Goal: Task Accomplishment & Management: Complete application form

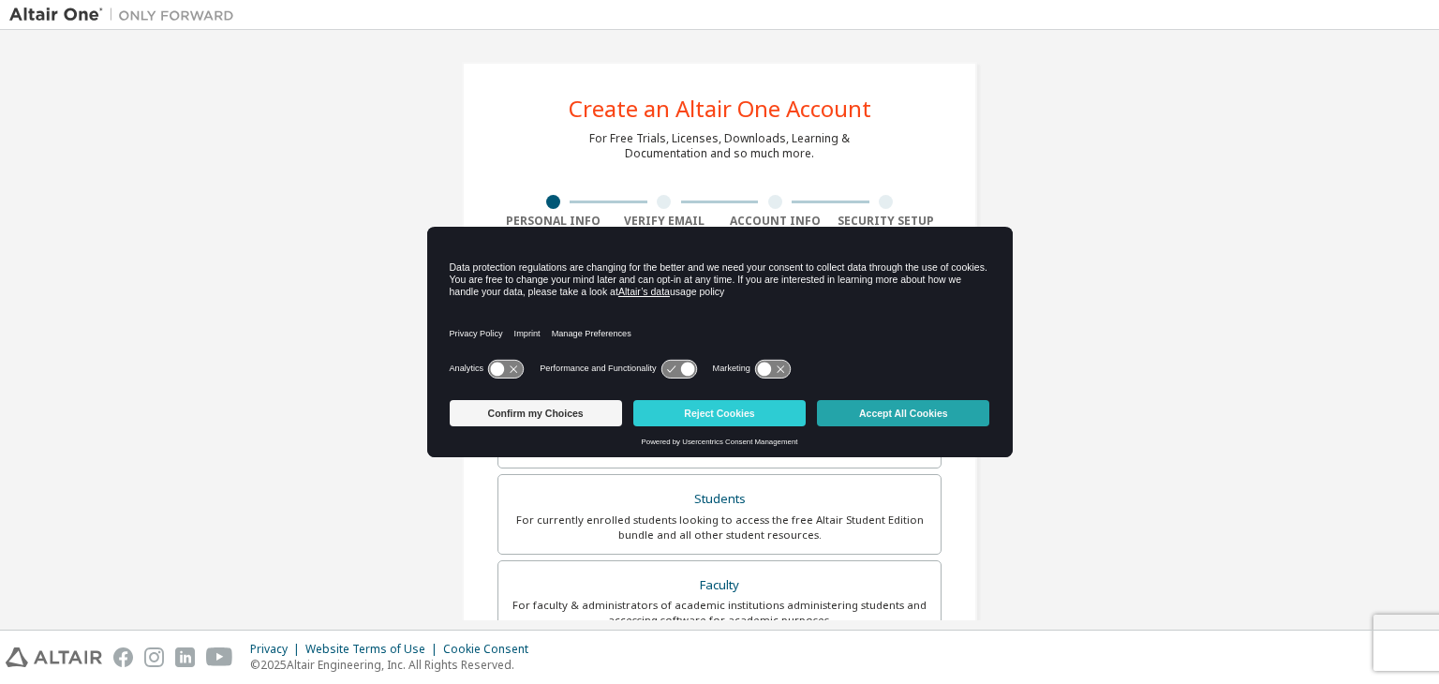
click at [892, 420] on button "Accept All Cookies" at bounding box center [903, 413] width 172 height 26
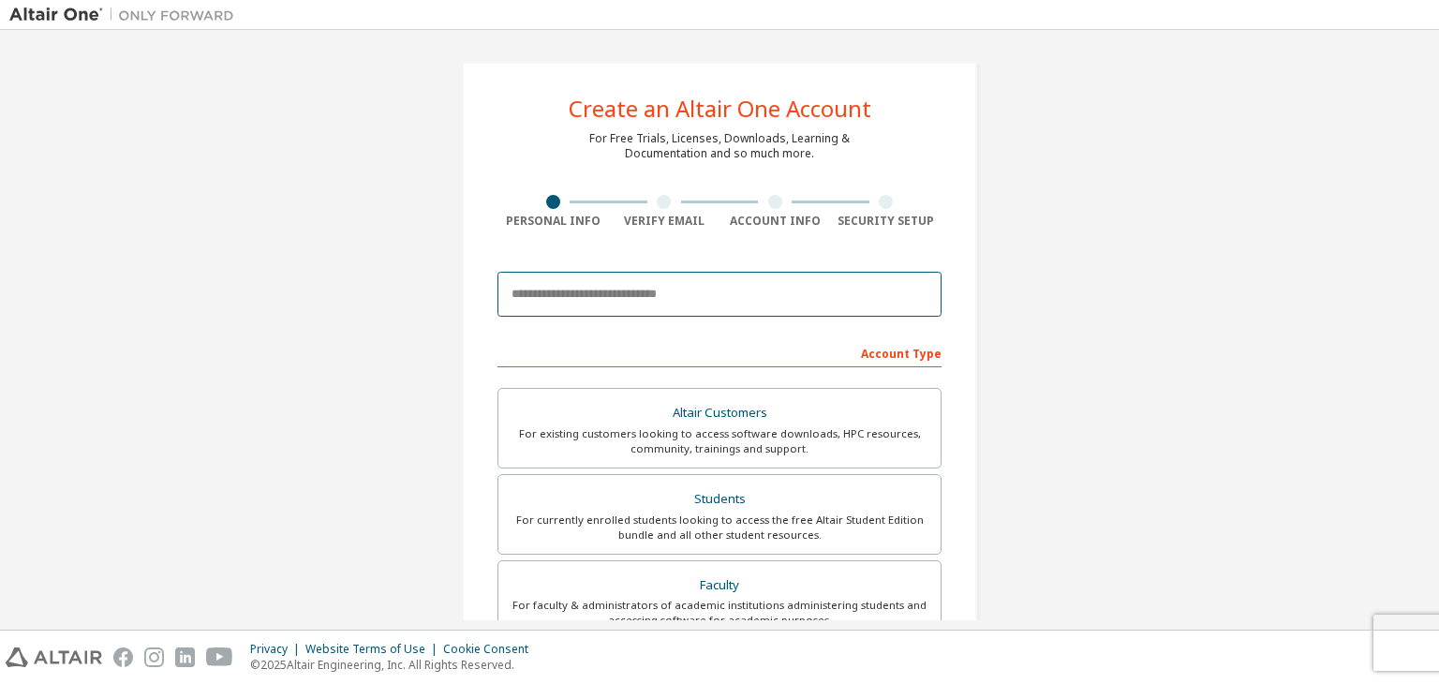
click at [628, 297] on input "email" at bounding box center [719, 294] width 444 height 45
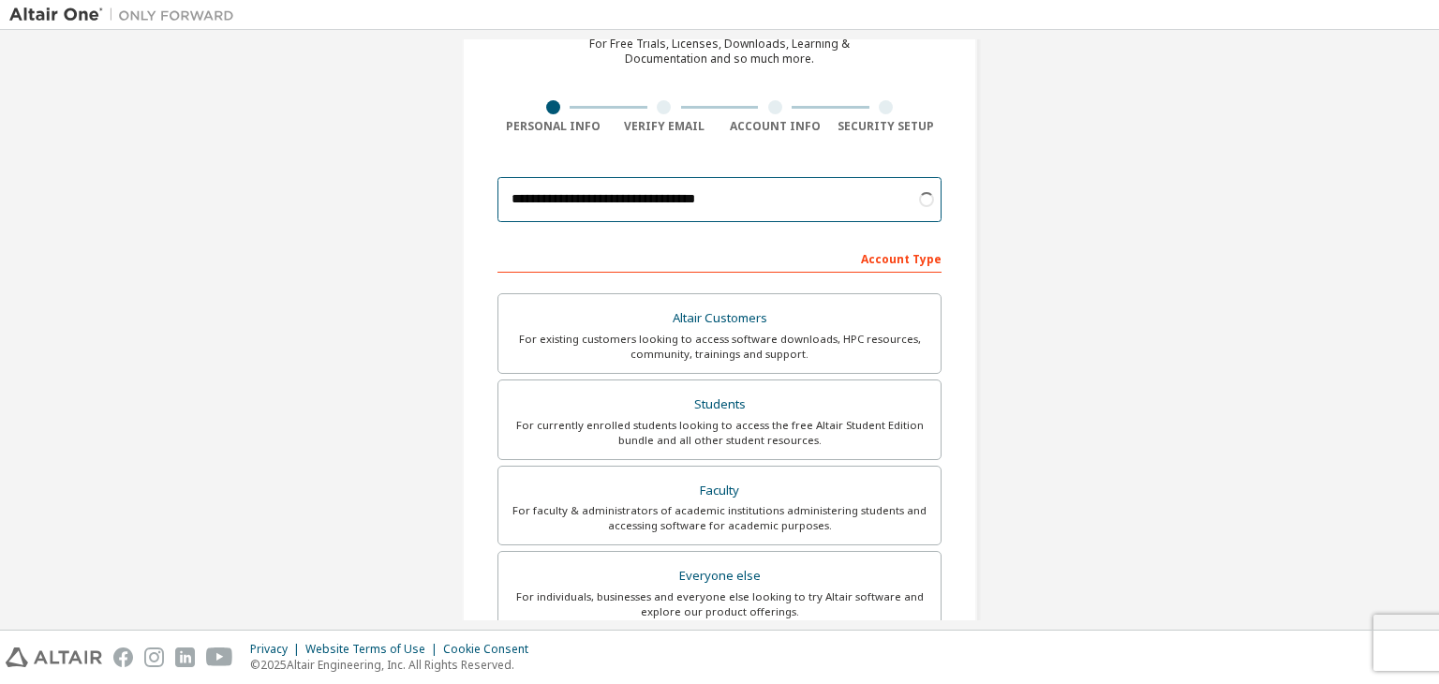
scroll to position [281, 0]
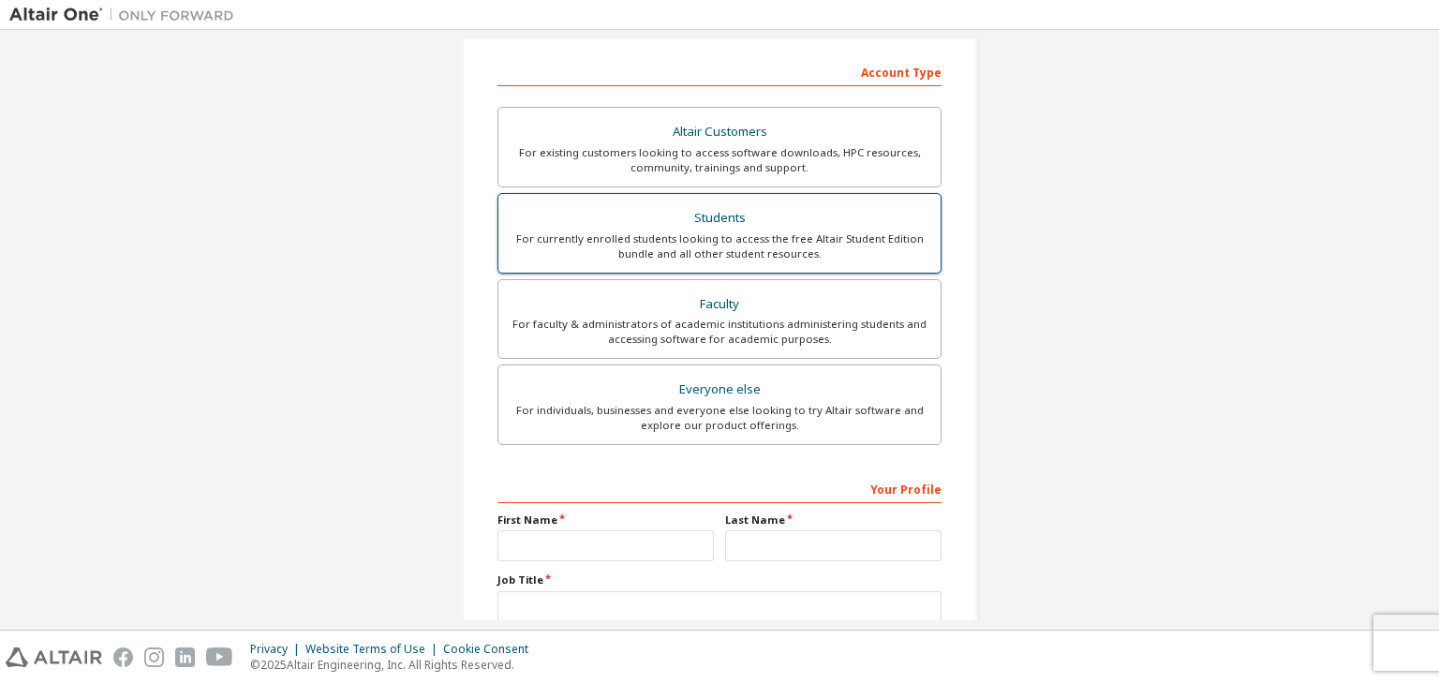
type input "**********"
click at [758, 241] on div "For currently enrolled students looking to access the free Altair Student Editi…" at bounding box center [720, 246] width 420 height 30
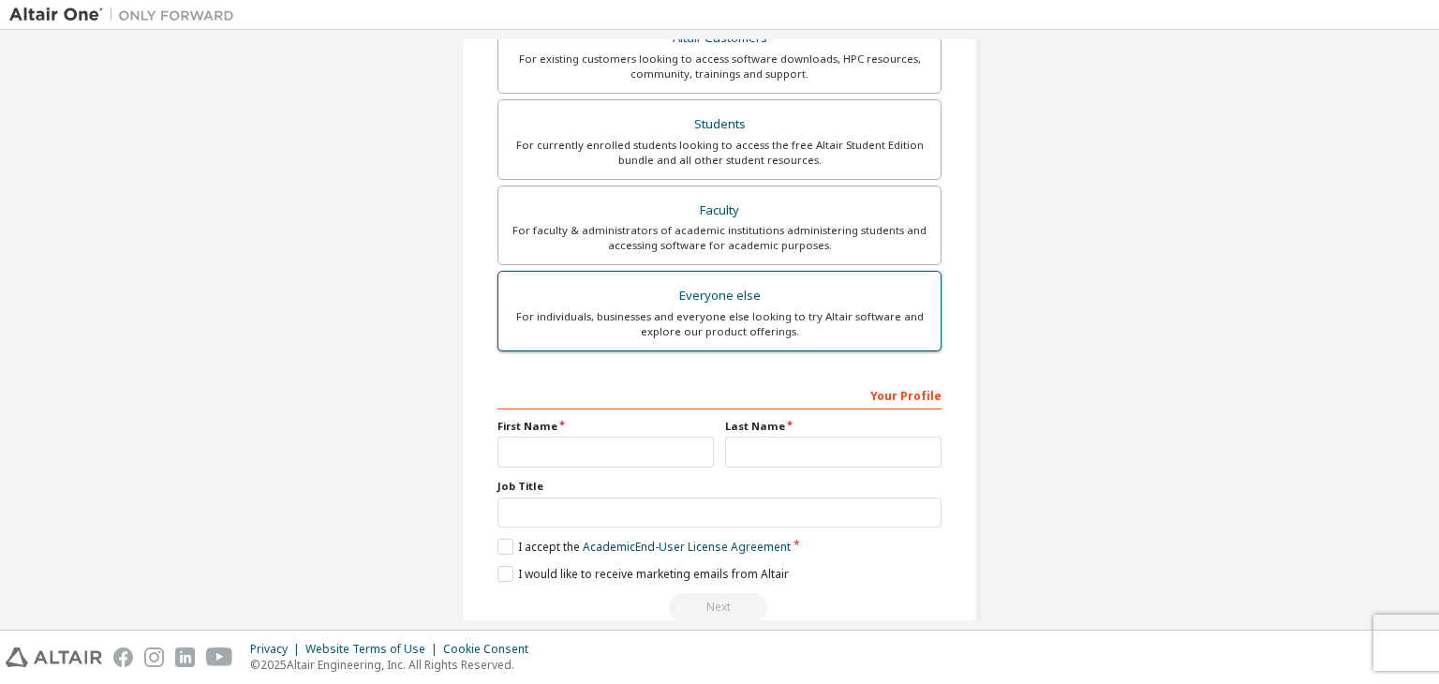
scroll to position [407, 0]
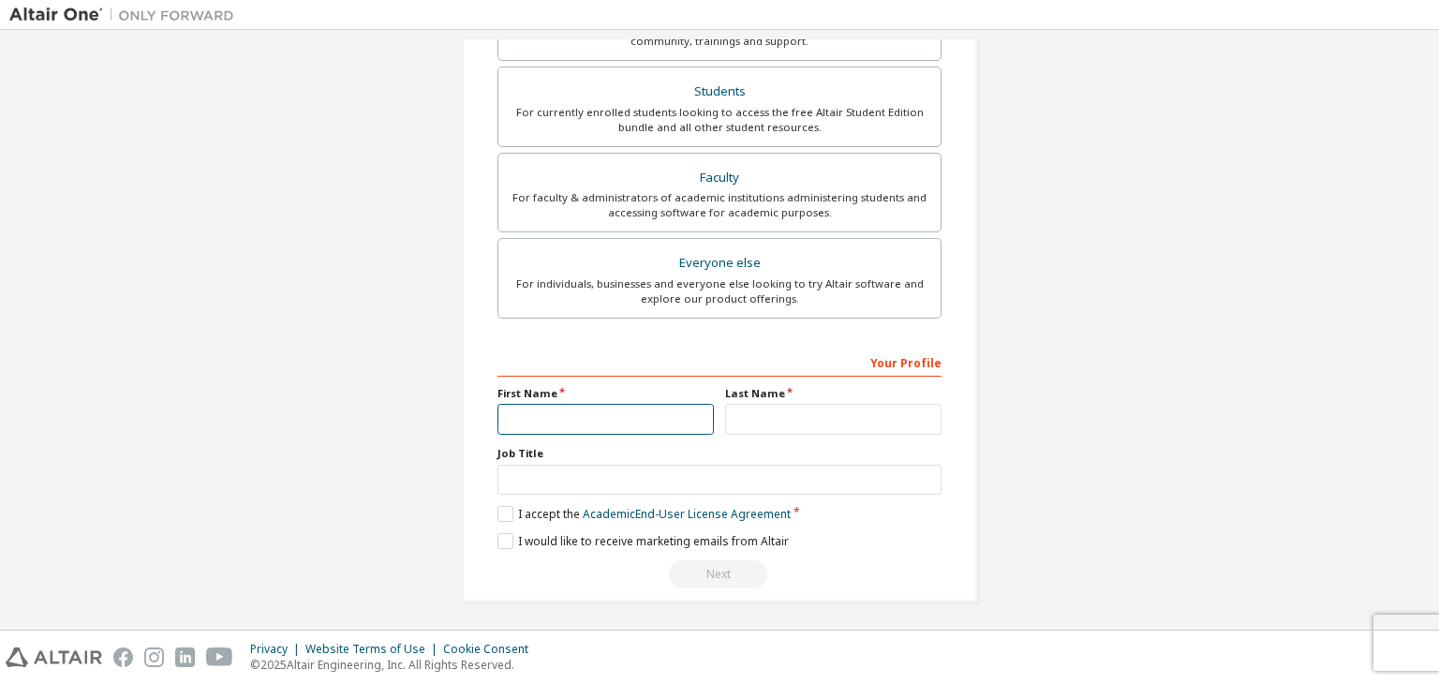
click at [616, 416] on input "text" at bounding box center [605, 419] width 216 height 31
type input "******"
click at [757, 426] on input "text" at bounding box center [833, 419] width 216 height 31
type input "********"
click at [512, 514] on label "I accept the Academic End-User License Agreement" at bounding box center [643, 514] width 293 height 16
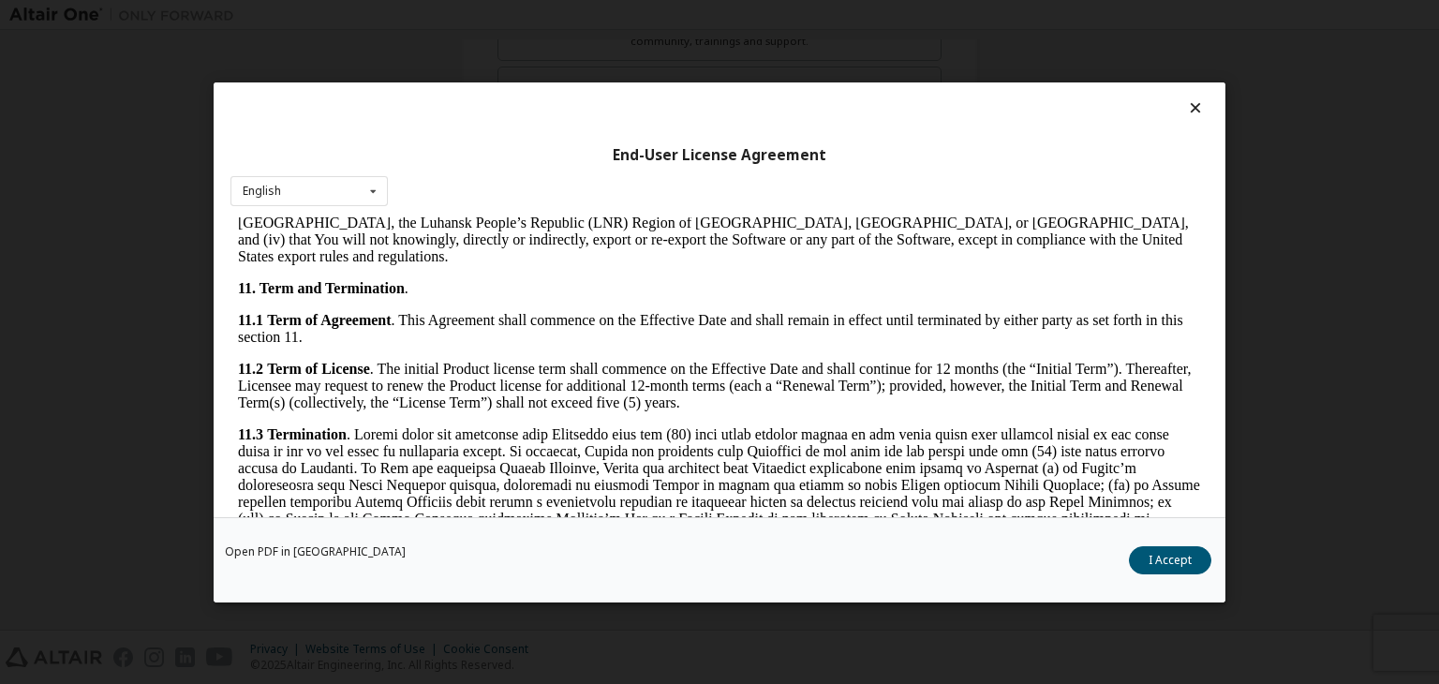
scroll to position [3129, 0]
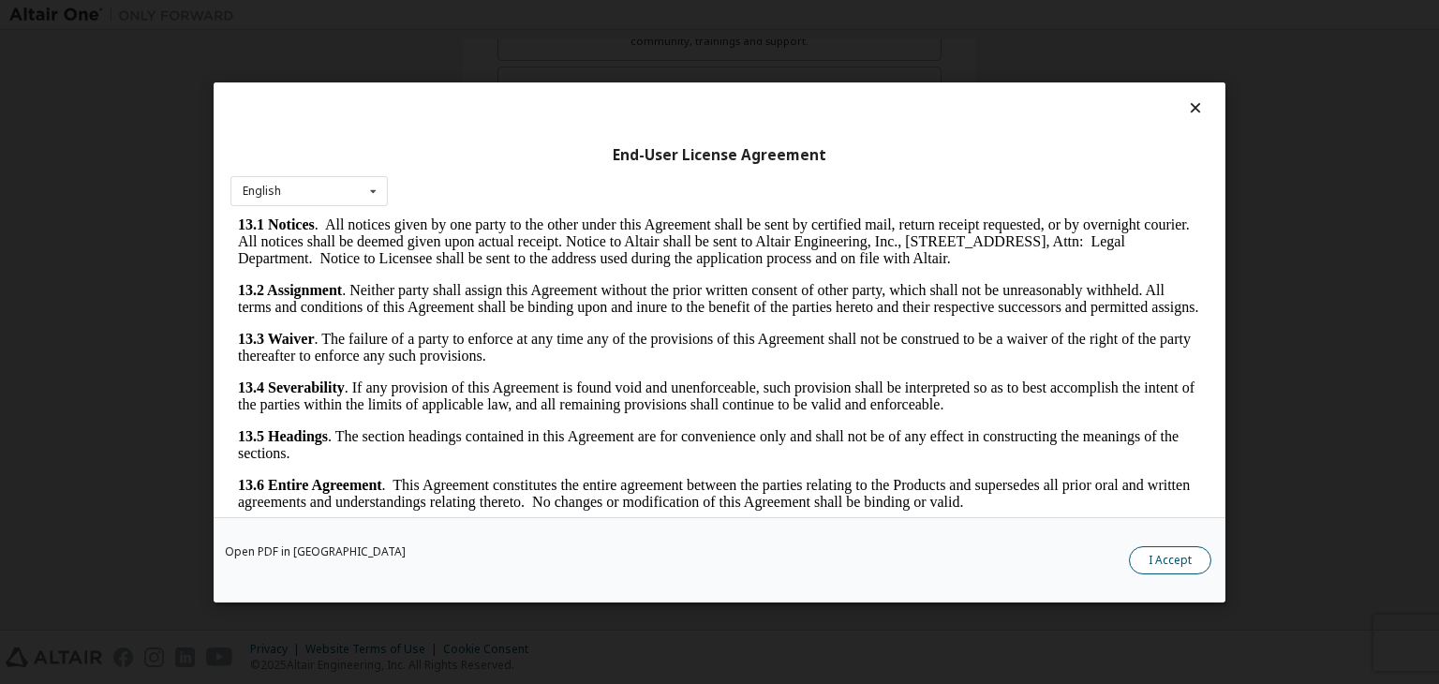
click at [1175, 556] on button "I Accept" at bounding box center [1170, 560] width 82 height 28
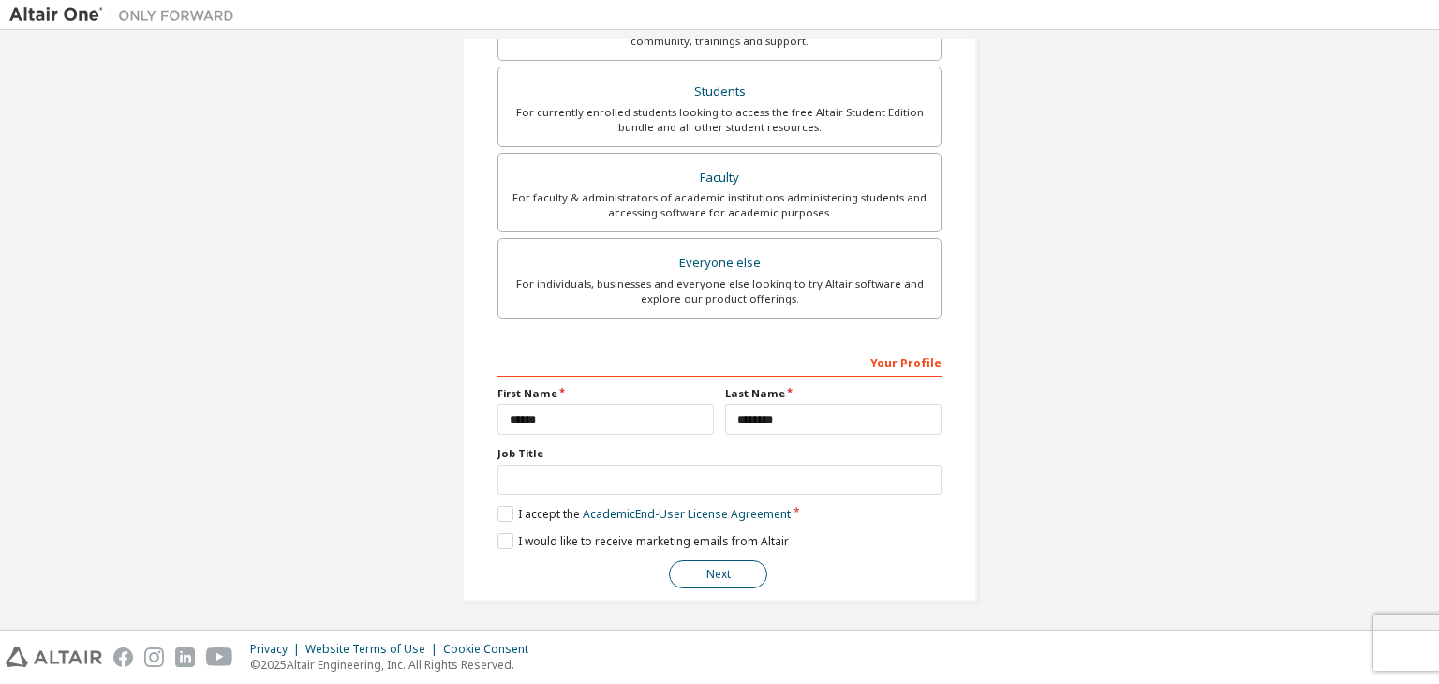
click at [704, 578] on button "Next" at bounding box center [718, 574] width 98 height 28
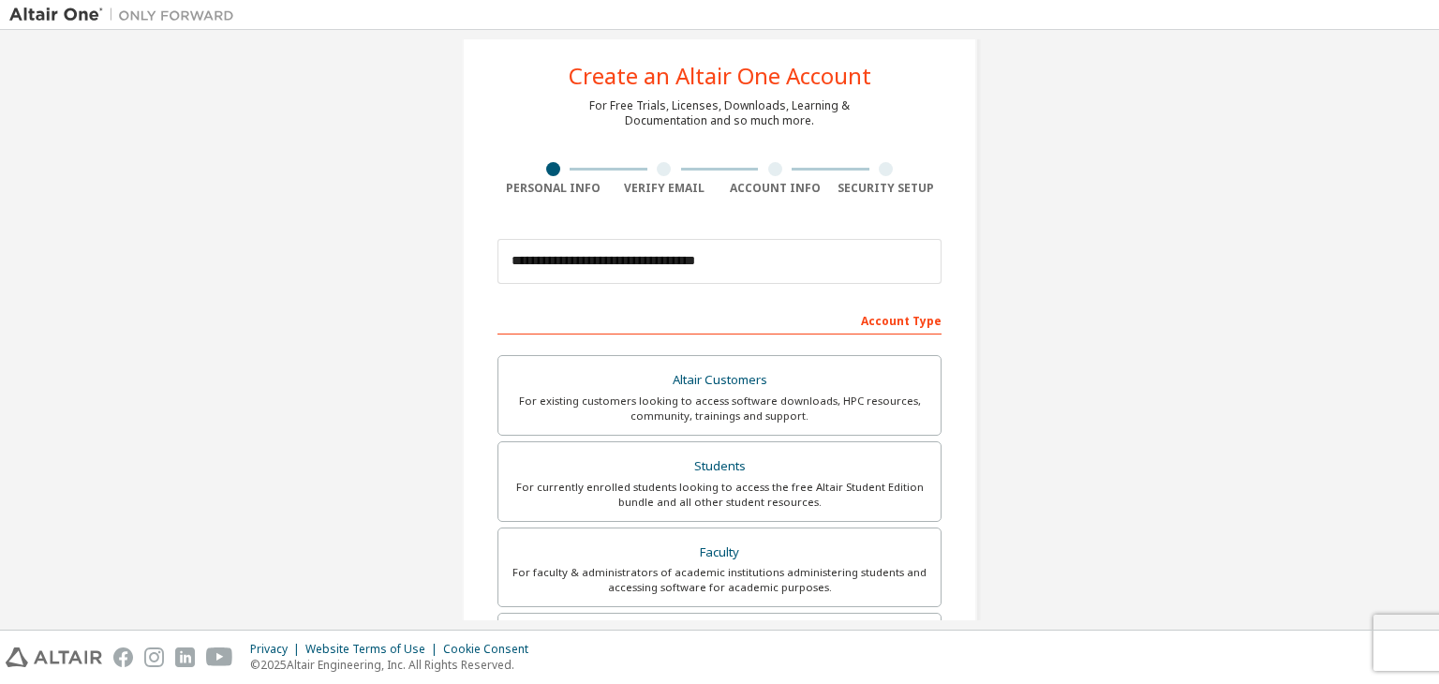
scroll to position [0, 0]
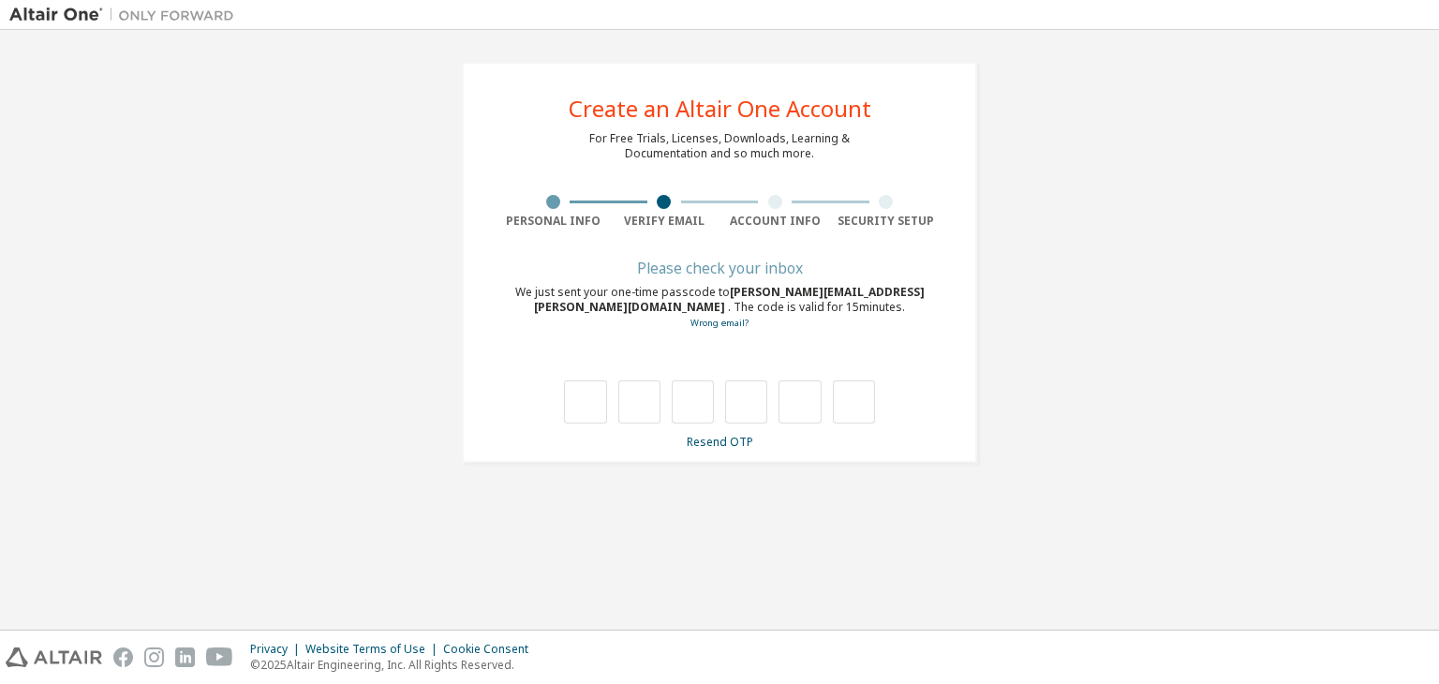
type input "*"
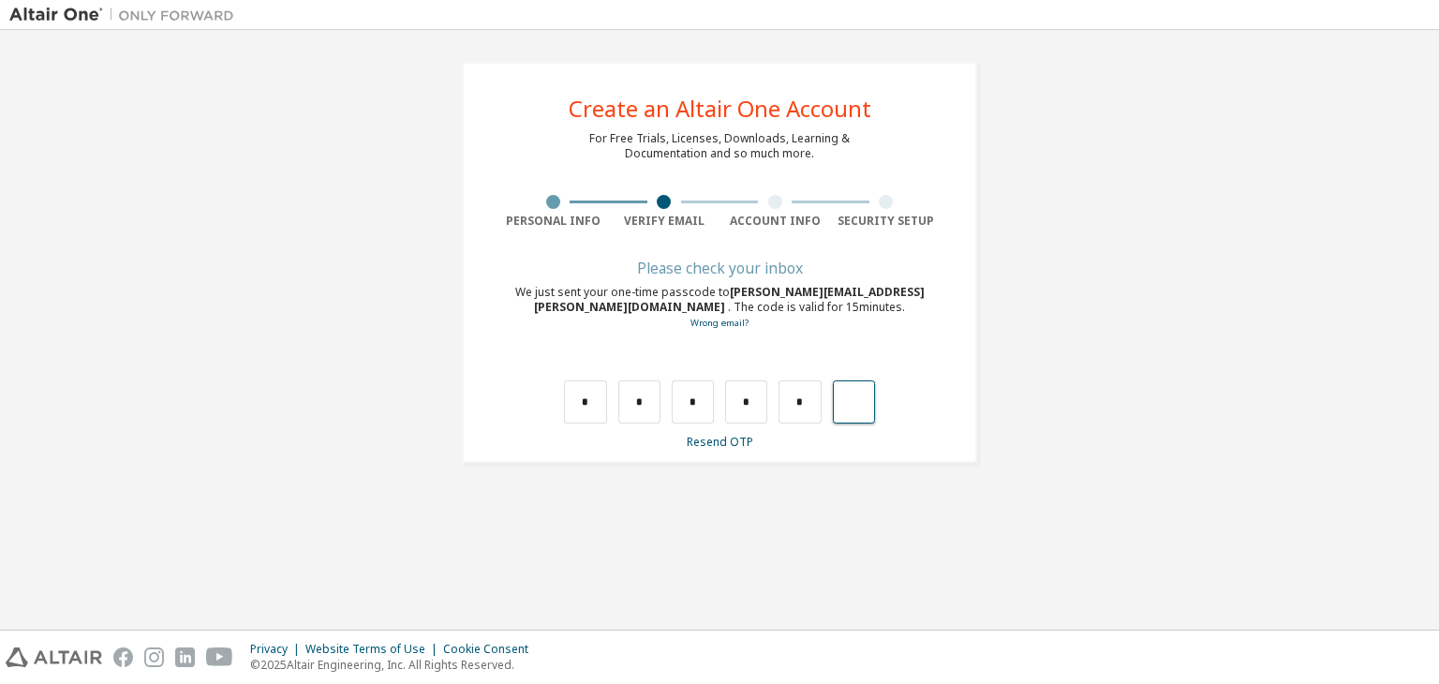
type input "*"
